Goal: Register for event/course

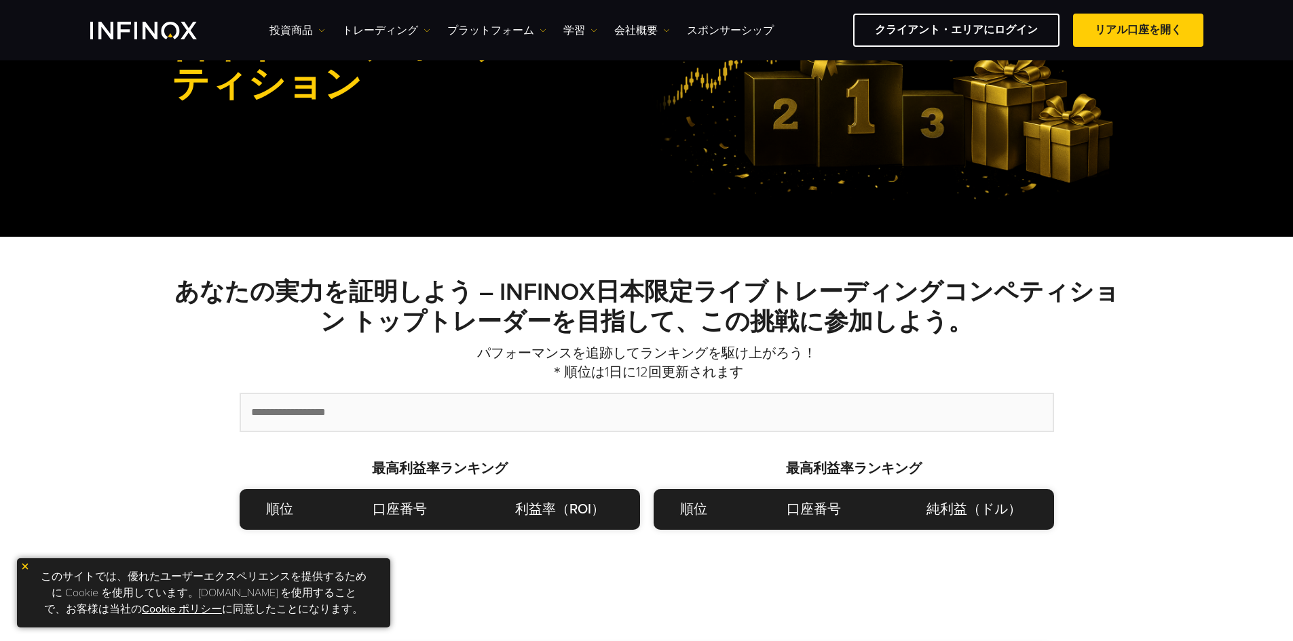
scroll to position [204, 0]
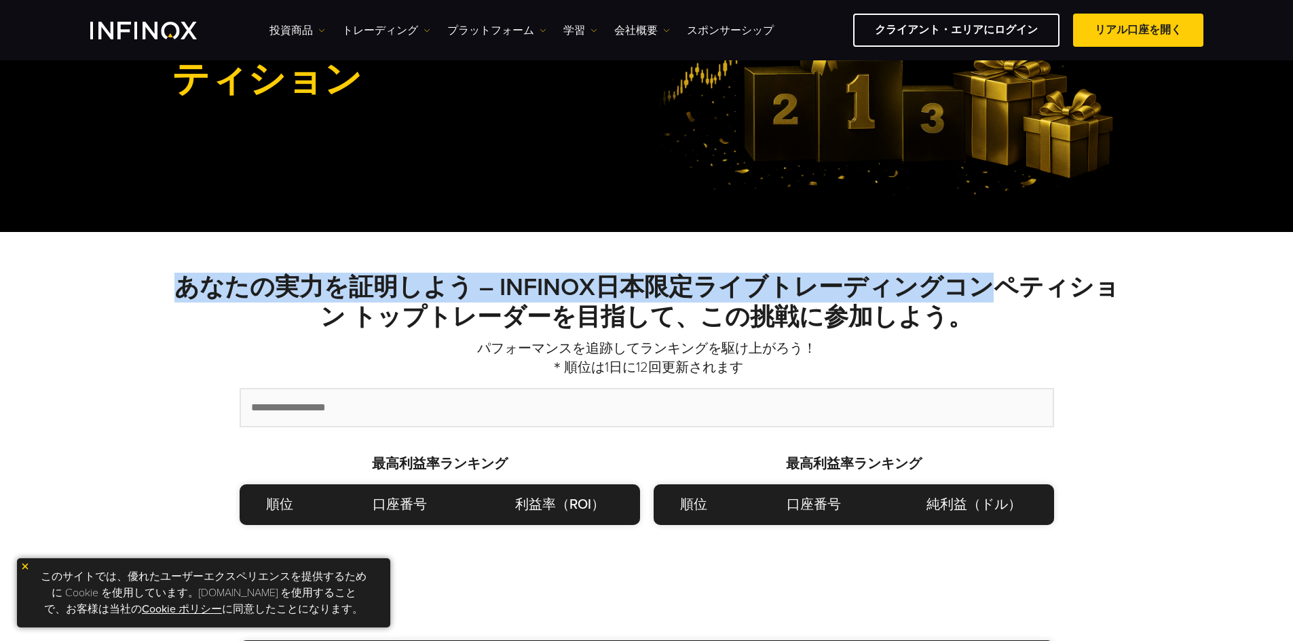
drag, startPoint x: 983, startPoint y: 302, endPoint x: 25, endPoint y: 274, distance: 958.6
click at [25, 274] on div "INFINOX 日本トレーディングコンペティション あなたの実力を証明しよう – INFINOX日本限定ライブトレーディングコンペティション トップトレーダー…" at bounding box center [646, 371] width 1293 height 1028
click at [234, 284] on strong "あなたの実力を証明しよう – INFINOX日本限定ライブトレーディングコンペティション トップトレーダーを目指して、この挑戦に参加しよう。" at bounding box center [646, 302] width 945 height 59
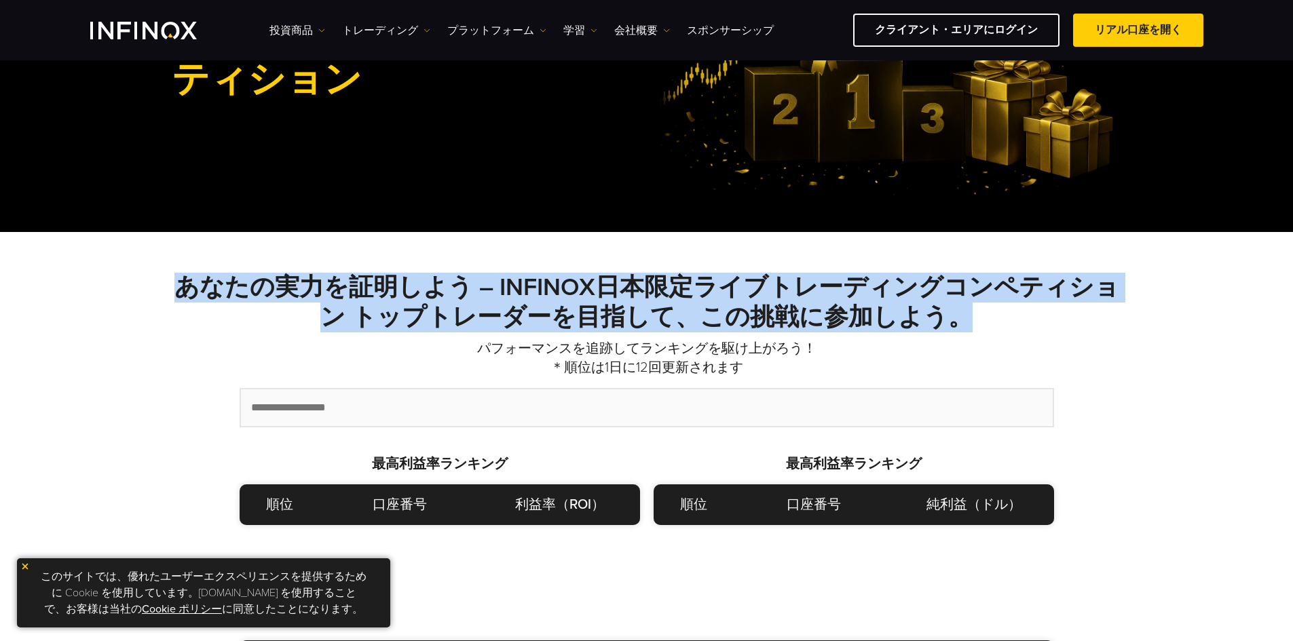
drag, startPoint x: 183, startPoint y: 286, endPoint x: 1118, endPoint y: 314, distance: 935.5
click at [1118, 314] on h2 "あなたの実力を証明しよう – INFINOX日本限定ライブトレーディングコンペティション トップトレーダーを目指して、この挑戦に参加しよう。" at bounding box center [647, 303] width 950 height 60
copy strong "あなたの実力を証明しよう – INFINOX日本限定ライブトレーディングコンペティション トップトレーダーを目指して、この挑戦に参加しよう。"
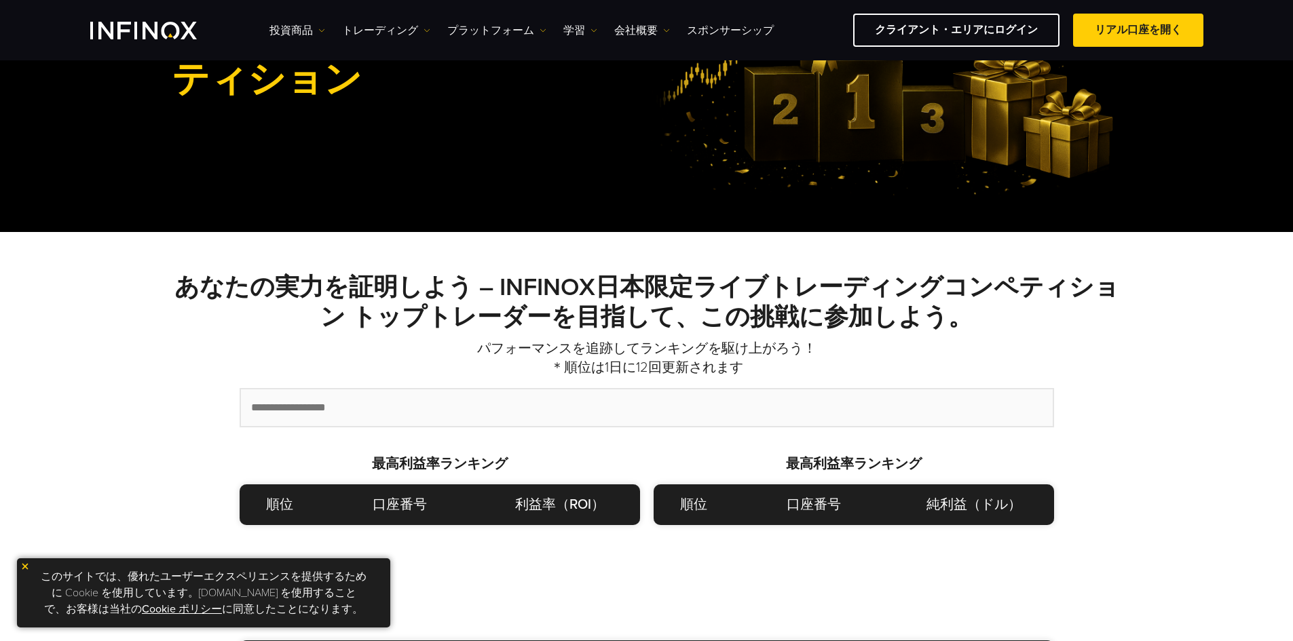
click at [48, 392] on div "INFINOX 日本トレーディングコンペティション あなたの実力を証明しよう – INFINOX日本限定ライブトレーディングコンペティション トップトレーダー…" at bounding box center [646, 371] width 1293 height 1028
